Goal: Task Accomplishment & Management: Use online tool/utility

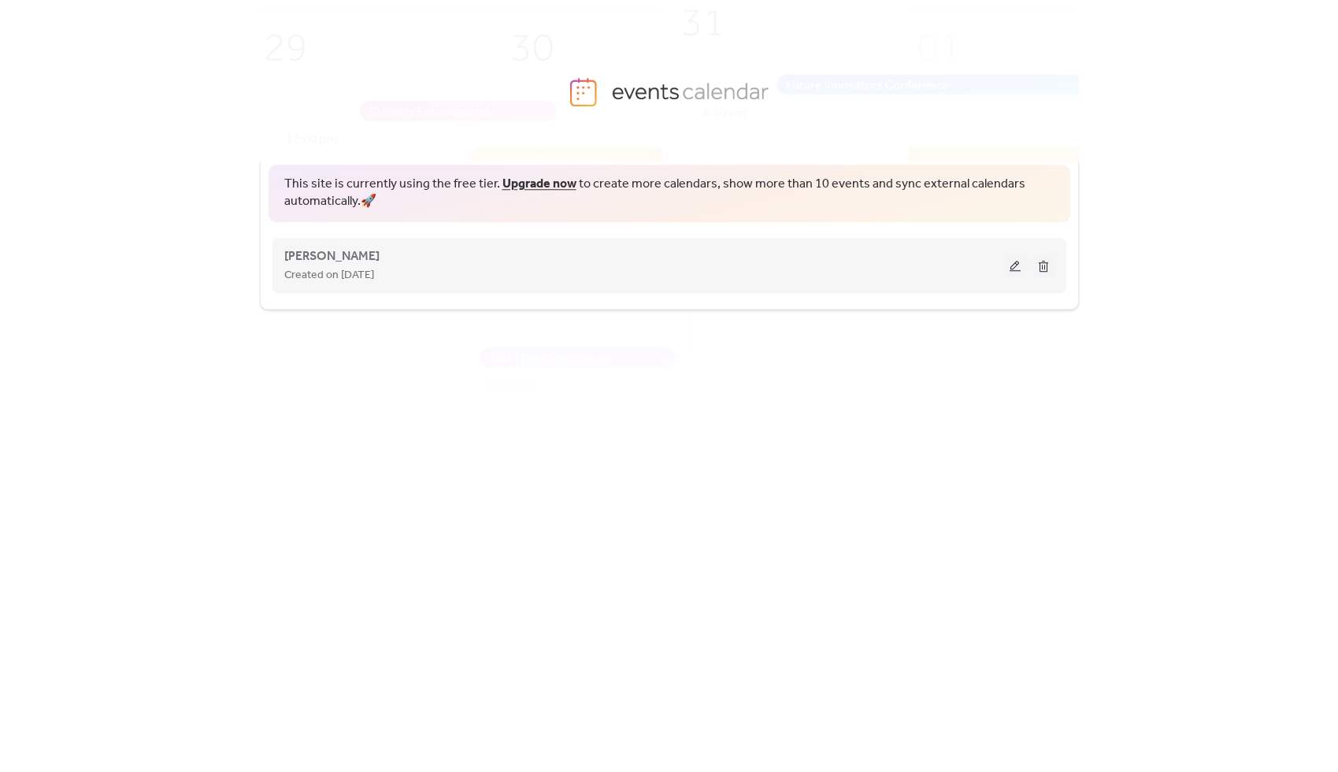
click at [1011, 266] on button at bounding box center [1015, 266] width 22 height 24
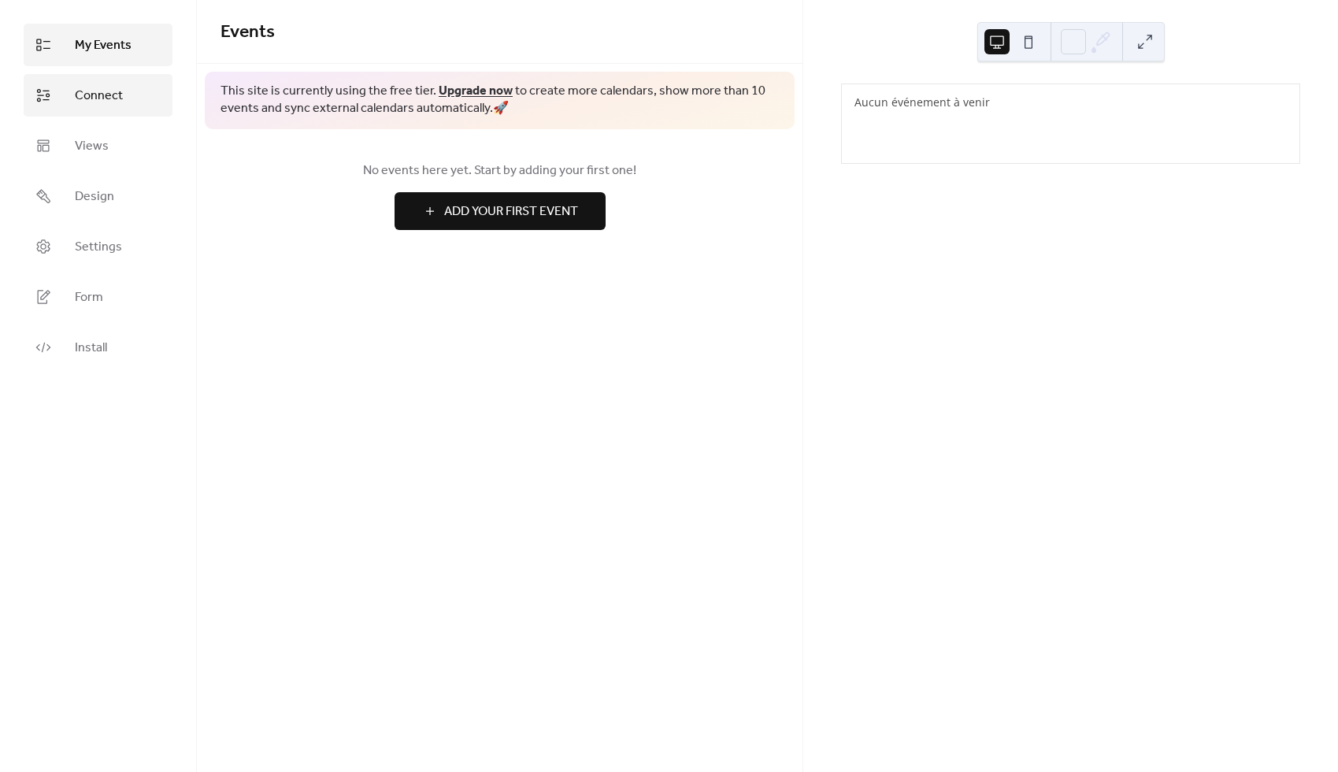
click at [92, 104] on span "Connect" at bounding box center [99, 96] width 48 height 19
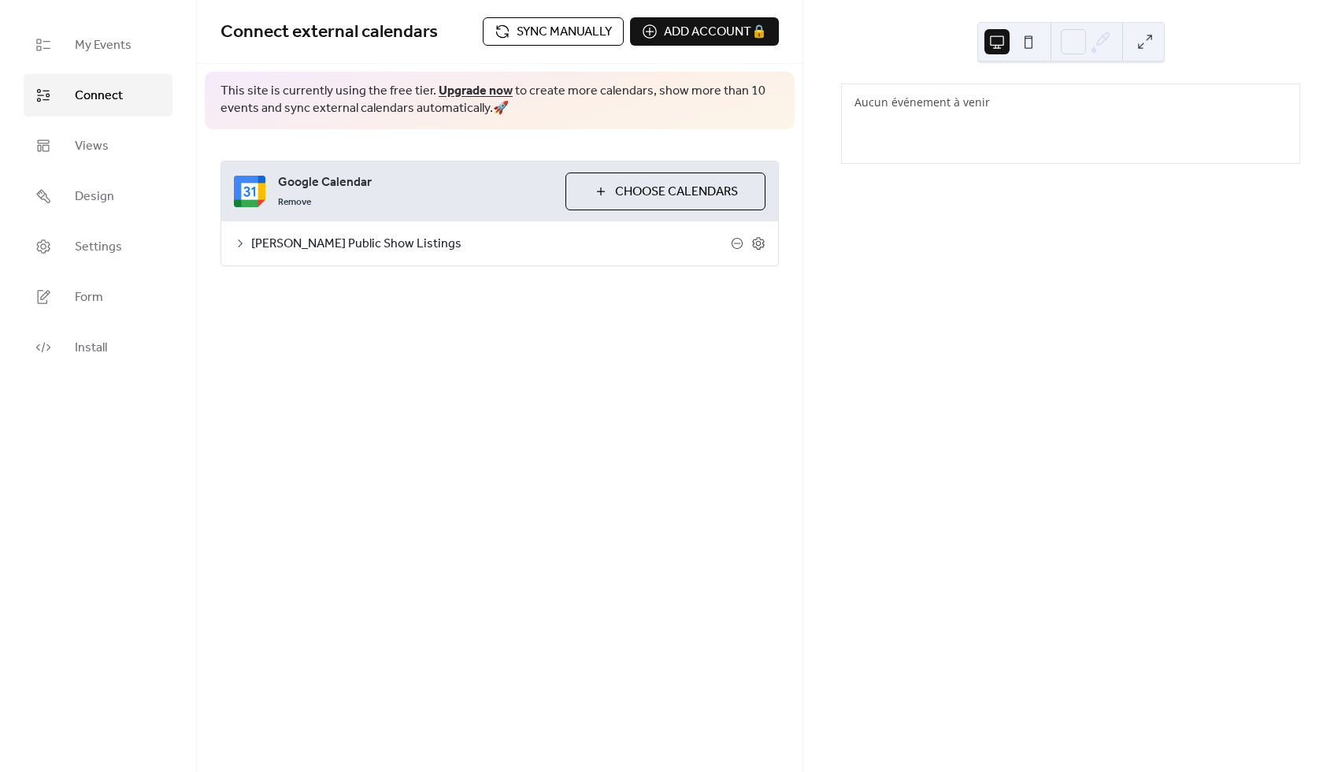
click at [555, 37] on span "Sync manually" at bounding box center [564, 32] width 95 height 19
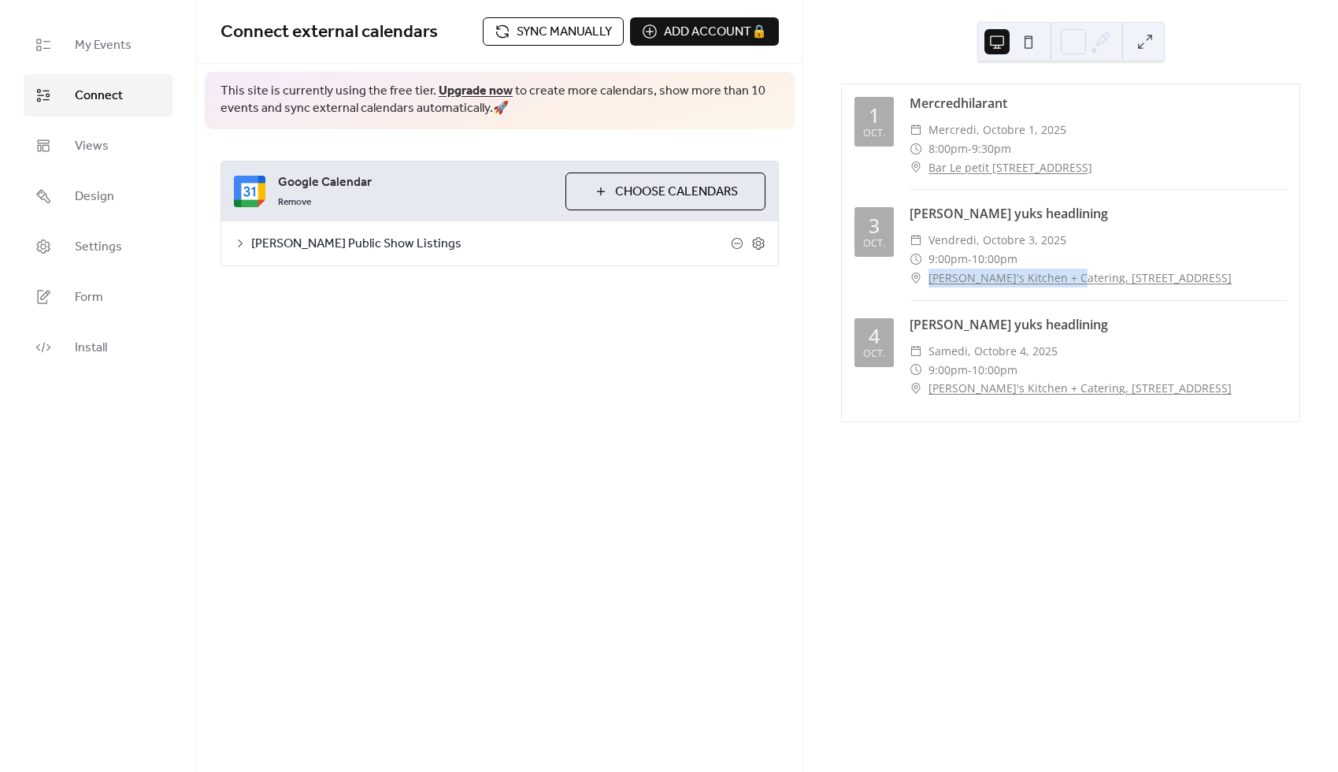
drag, startPoint x: 927, startPoint y: 280, endPoint x: 1066, endPoint y: 283, distance: 138.7
click at [1066, 283] on div "​ [PERSON_NAME]'s Kitchen + Catering, [STREET_ADDRESS]" at bounding box center [1098, 278] width 377 height 19
click at [926, 291] on div "[PERSON_NAME] yuks headlining ​ vendredi, octobre 3, 2025 ​ 9:00pm - 10:00pm ​ …" at bounding box center [1098, 252] width 377 height 96
drag, startPoint x: 925, startPoint y: 279, endPoint x: 999, endPoint y: 279, distance: 74.0
click at [999, 279] on div "​ [PERSON_NAME]'s Kitchen + Catering, [STREET_ADDRESS]" at bounding box center [1098, 278] width 377 height 19
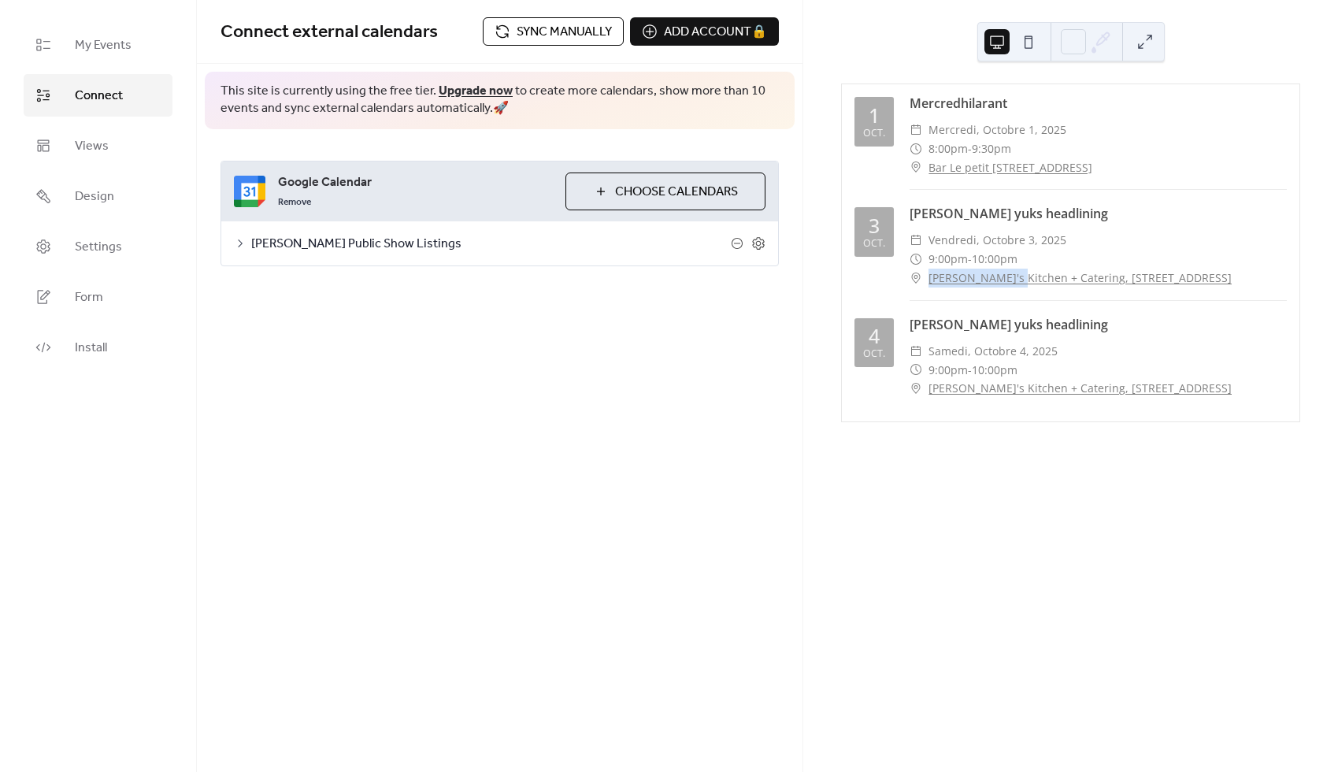
drag, startPoint x: 927, startPoint y: 277, endPoint x: 1007, endPoint y: 280, distance: 80.4
click at [1007, 280] on div "​ [PERSON_NAME]'s Kitchen + Catering, [STREET_ADDRESS]" at bounding box center [1098, 278] width 377 height 19
copy link "[PERSON_NAME]'s Kitchen"
